Goal: Navigation & Orientation: Understand site structure

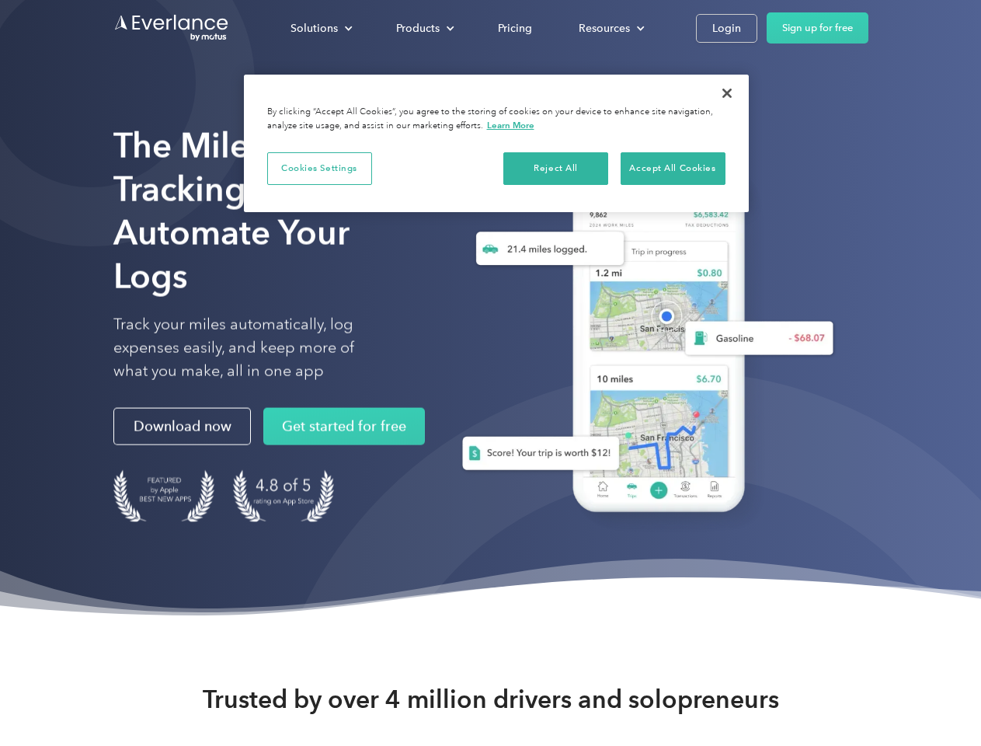
click at [321, 28] on div "Solutions" at bounding box center [314, 28] width 47 height 19
click at [424, 28] on div "Products" at bounding box center [418, 28] width 44 height 19
click at [610, 28] on div "Resources" at bounding box center [604, 28] width 51 height 19
click at [319, 168] on button "Cookies Settings" at bounding box center [319, 168] width 105 height 33
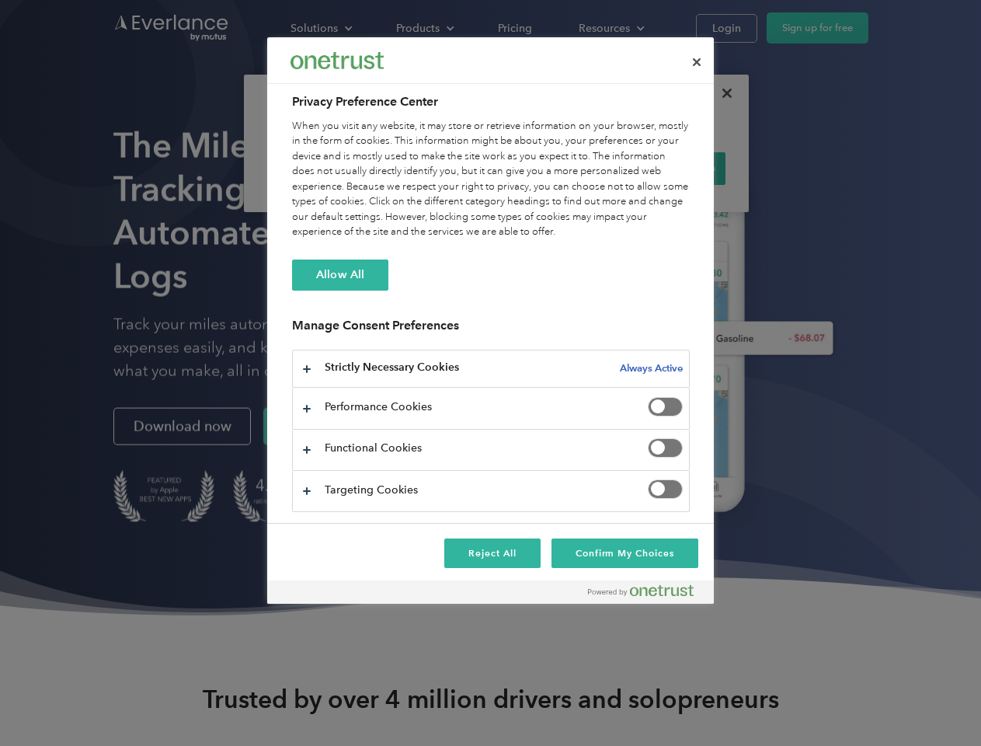
click at [556, 168] on div "When you visit any website, it may store or retrieve information on your browse…" at bounding box center [491, 179] width 398 height 121
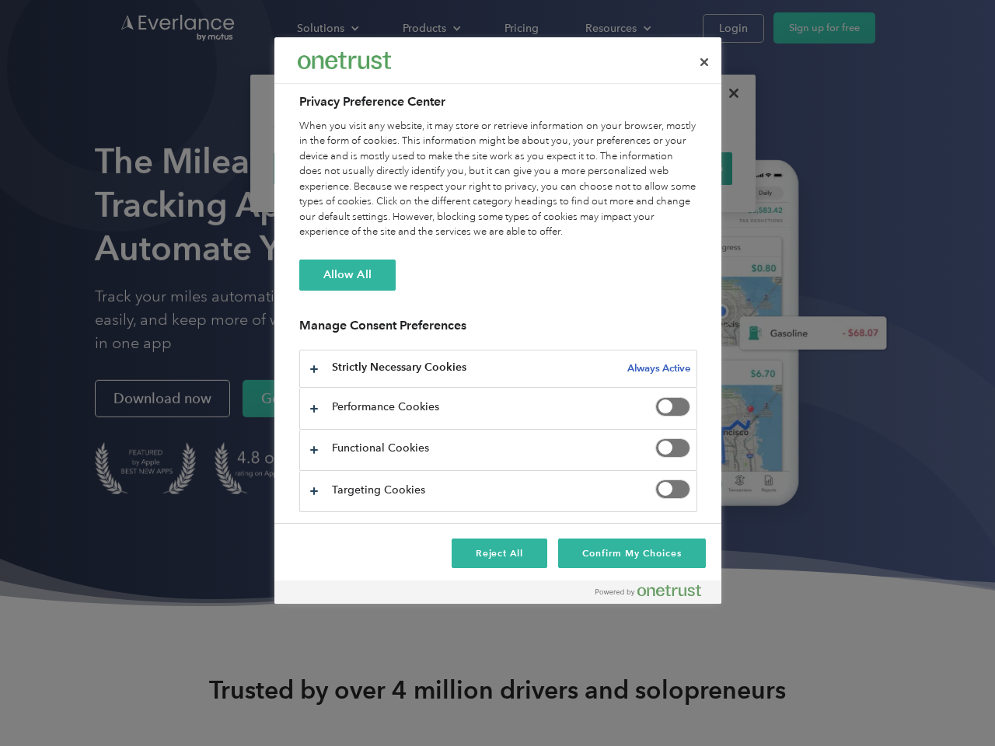
click at [673, 168] on div "When you visit any website, it may store or retrieve information on your browse…" at bounding box center [498, 179] width 398 height 121
click at [727, 93] on div at bounding box center [497, 373] width 995 height 746
